Goal: Transaction & Acquisition: Purchase product/service

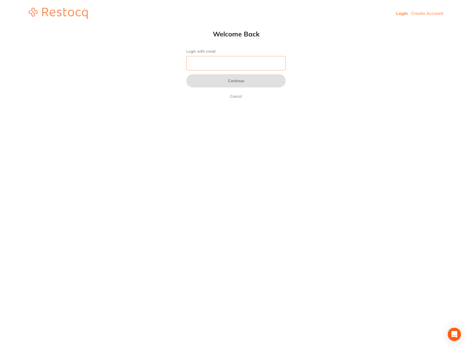
click at [208, 63] on input "Login with email" at bounding box center [235, 63] width 99 height 14
type input "[EMAIL_ADDRESS][DOMAIN_NAME]"
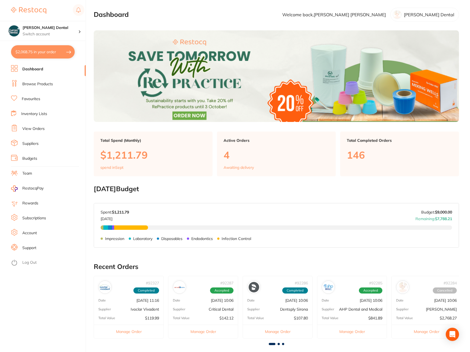
click at [40, 68] on link "Dashboard" at bounding box center [32, 69] width 21 height 6
click at [46, 85] on link "Browse Products" at bounding box center [37, 84] width 31 height 6
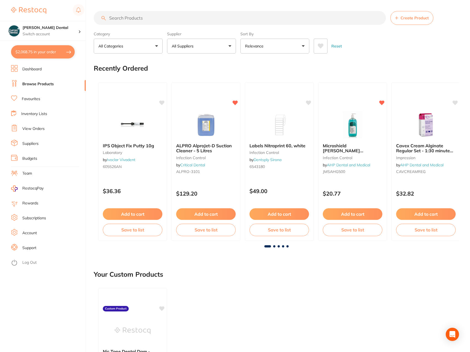
click at [42, 83] on link "Browse Products" at bounding box center [37, 84] width 31 height 6
click at [42, 52] on button "$2,068.75 in your order" at bounding box center [43, 51] width 64 height 13
checkbox input "true"
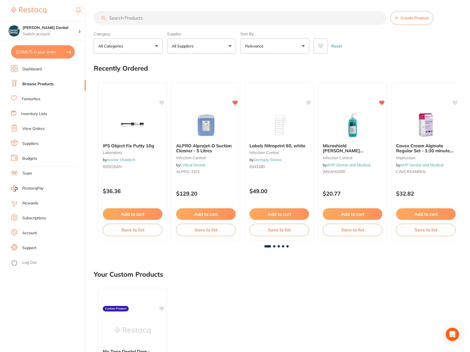
checkbox input "true"
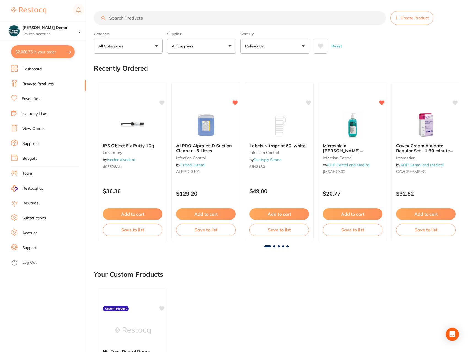
checkbox input "true"
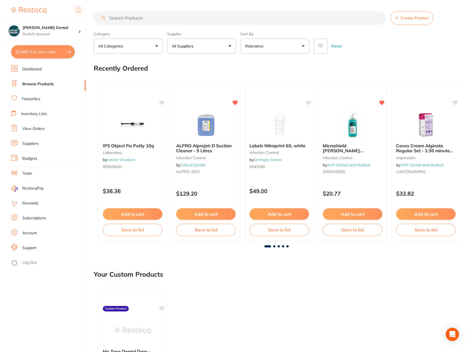
checkbox input "true"
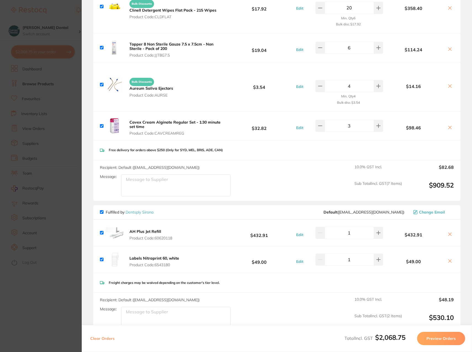
scroll to position [193, 0]
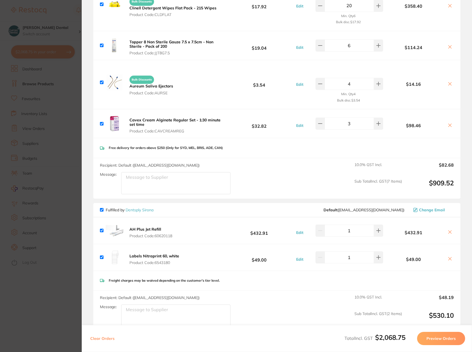
click at [139, 230] on b "AH Plus Jet Refill" at bounding box center [145, 229] width 32 height 5
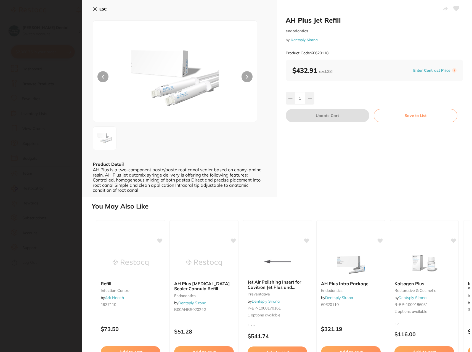
scroll to position [0, 0]
click at [94, 9] on icon at bounding box center [95, 9] width 3 height 3
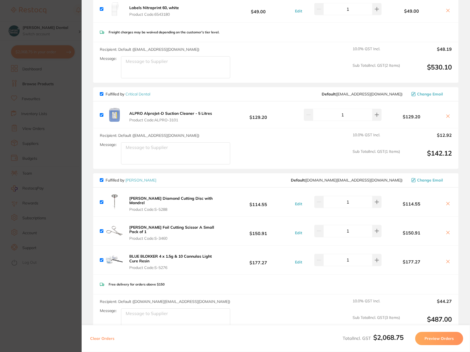
scroll to position [469, 0]
